Goal: Transaction & Acquisition: Subscribe to service/newsletter

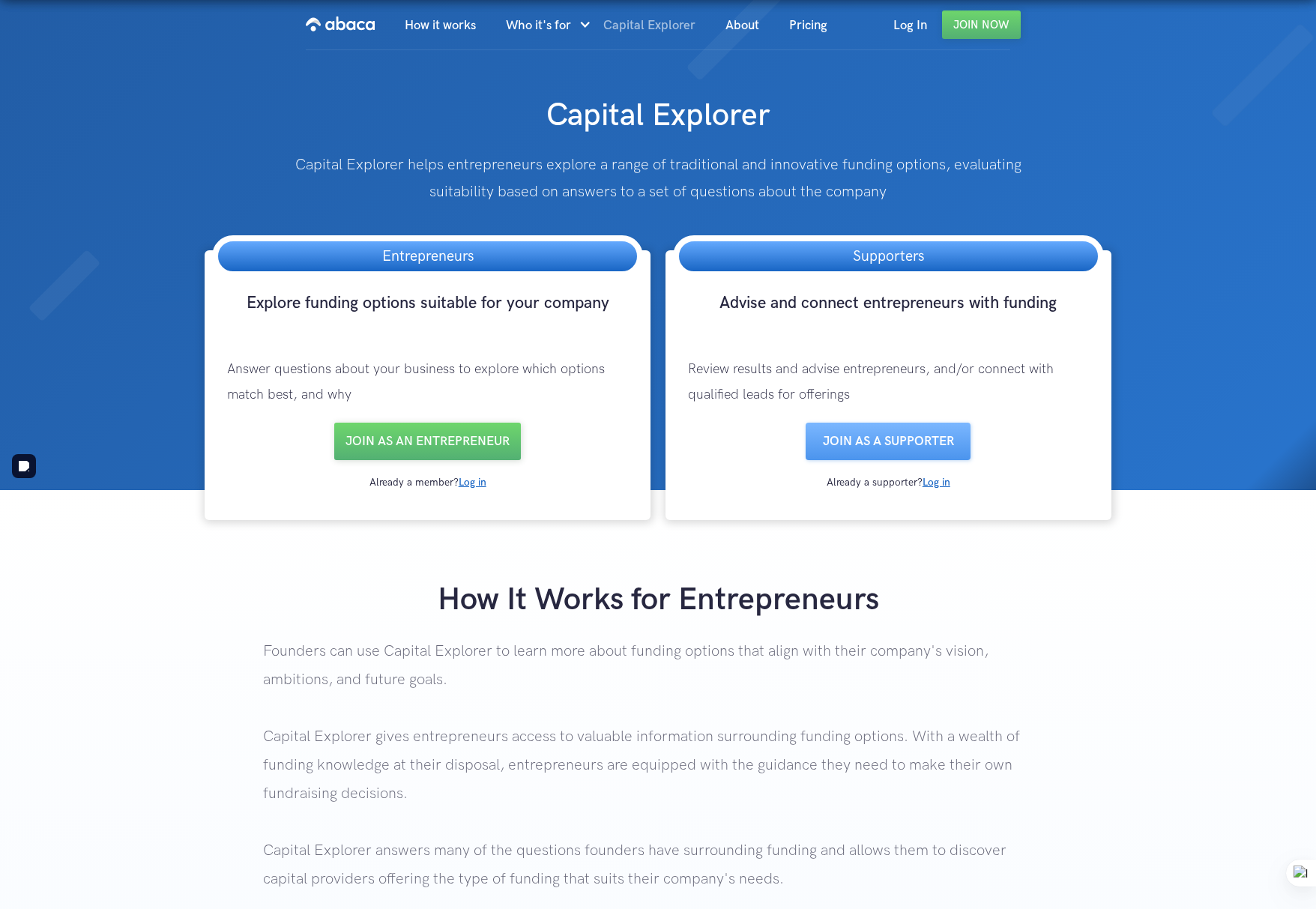
click at [655, 20] on link "Capital Explorer" at bounding box center [649, 25] width 123 height 51
click at [429, 451] on link "Join as an entrepreneur" at bounding box center [427, 442] width 187 height 37
